Goal: Information Seeking & Learning: Find specific fact

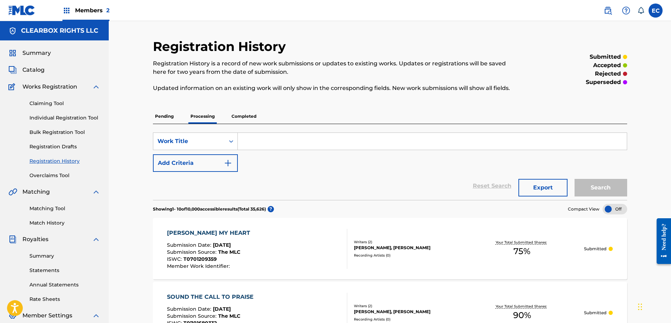
click at [610, 14] on img at bounding box center [608, 10] width 8 height 8
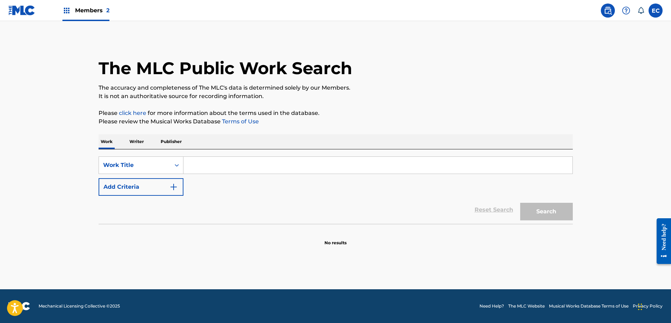
click at [242, 170] on input "Search Form" at bounding box center [378, 165] width 389 height 17
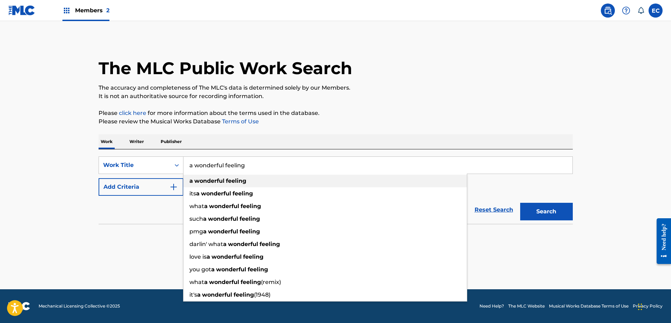
type input "a wonderful feeling"
click at [247, 184] on div "a wonderful feeling" at bounding box center [326, 180] width 284 height 13
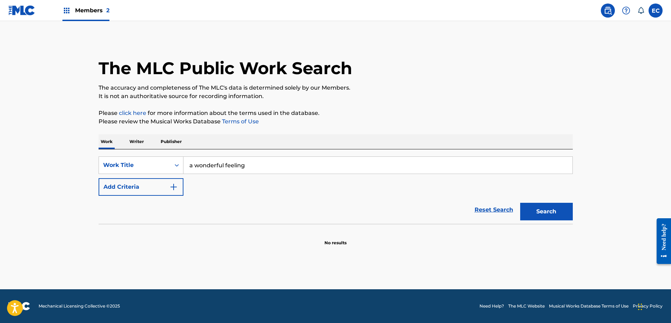
click at [166, 185] on button "Add Criteria" at bounding box center [141, 187] width 85 height 18
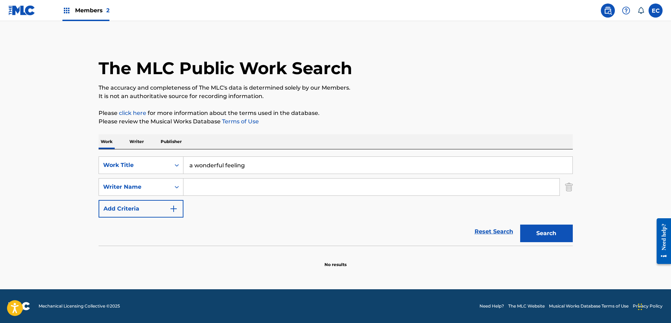
click at [218, 190] on input "Search Form" at bounding box center [372, 186] width 376 height 17
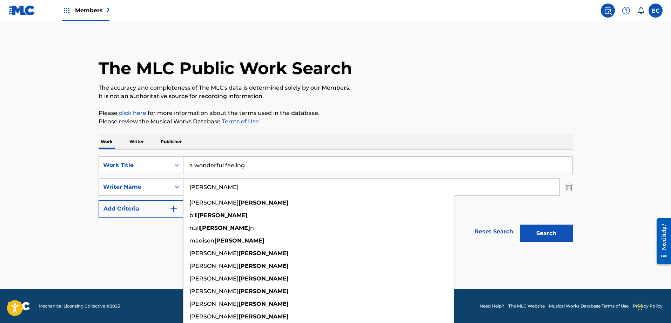
type input "[PERSON_NAME]"
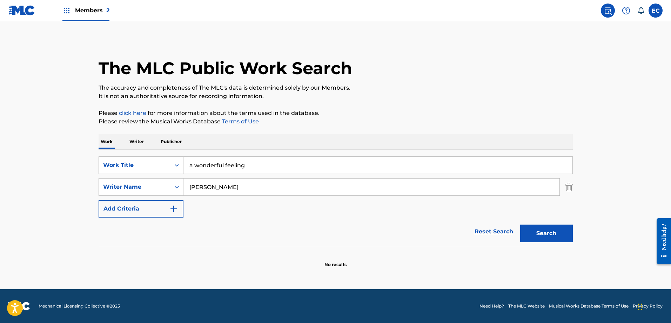
click at [541, 235] on button "Search" at bounding box center [546, 233] width 53 height 18
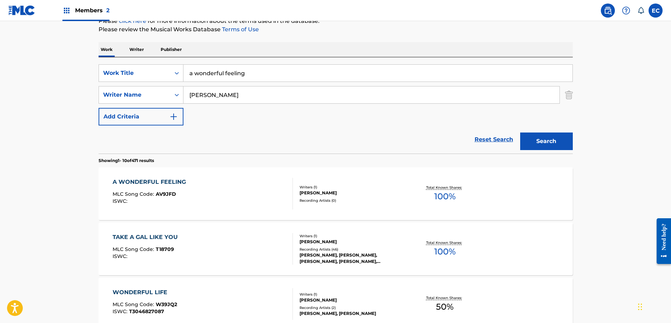
scroll to position [110, 0]
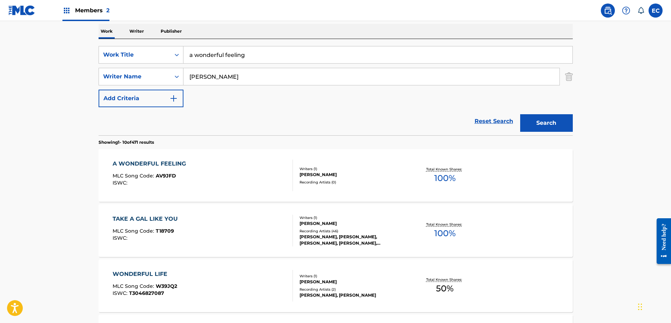
click at [164, 165] on div "A WONDERFUL FEELING" at bounding box center [151, 163] width 77 height 8
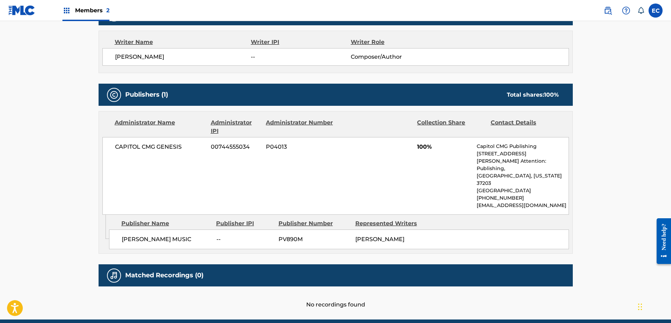
scroll to position [246, 0]
